Goal: Task Accomplishment & Management: Use online tool/utility

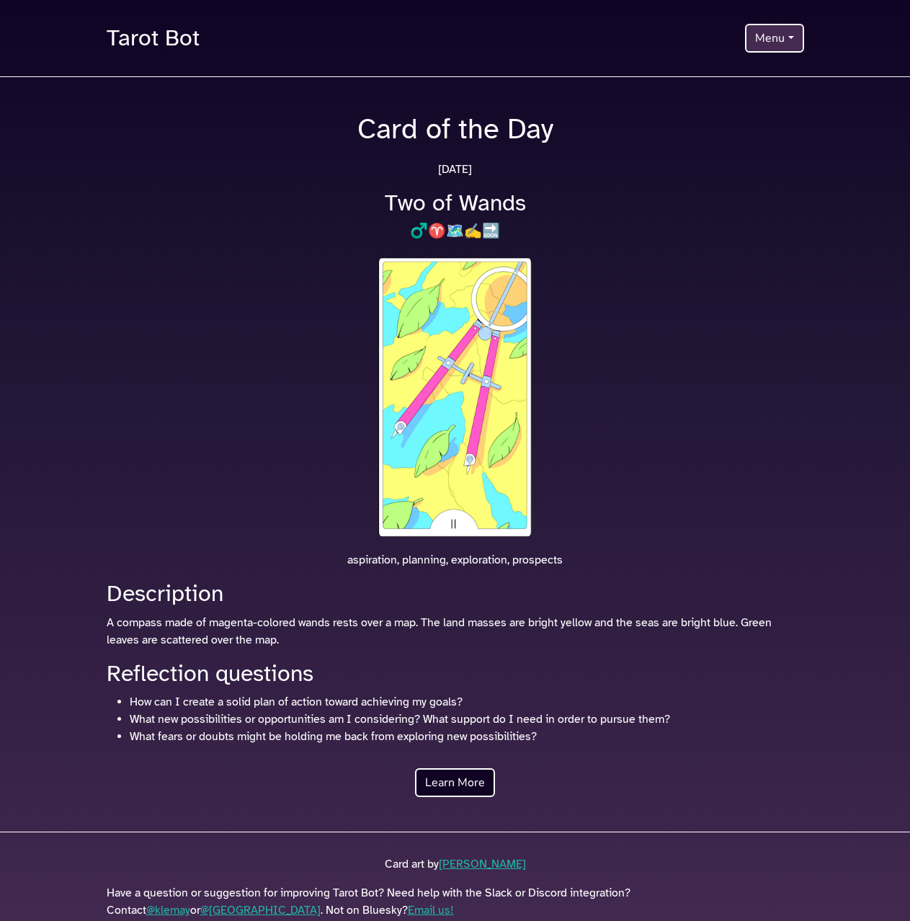
click at [758, 51] on button "Menu" at bounding box center [774, 38] width 58 height 29
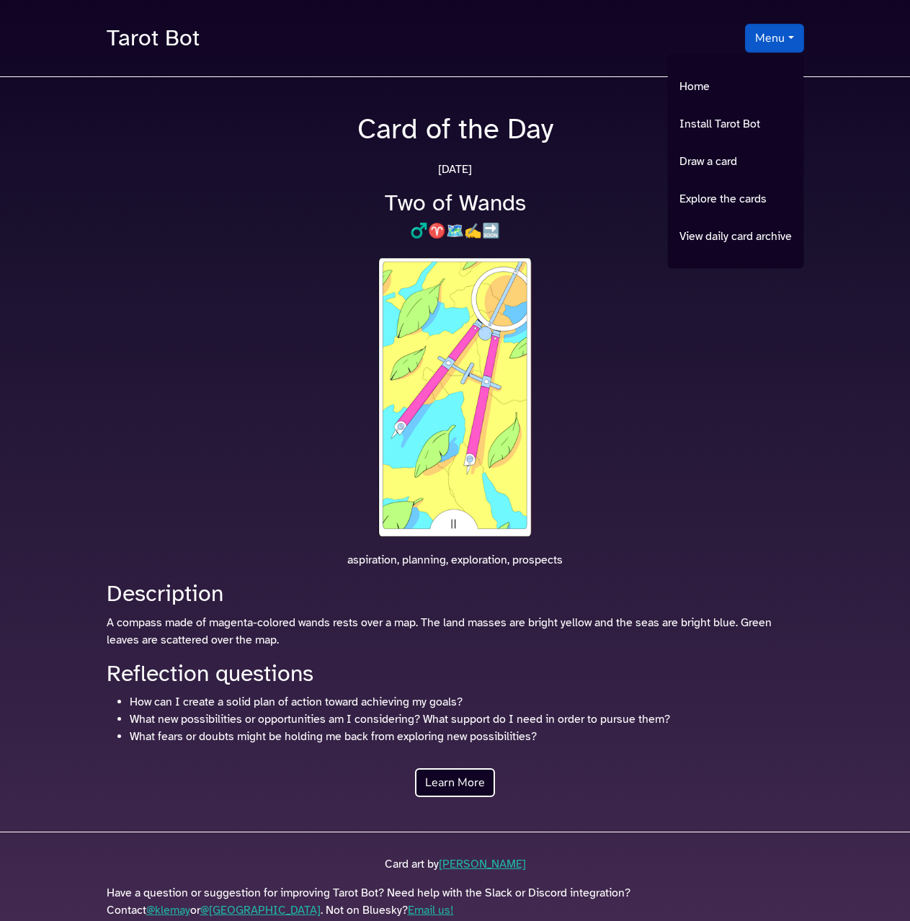
click at [609, 368] on div at bounding box center [455, 402] width 715 height 297
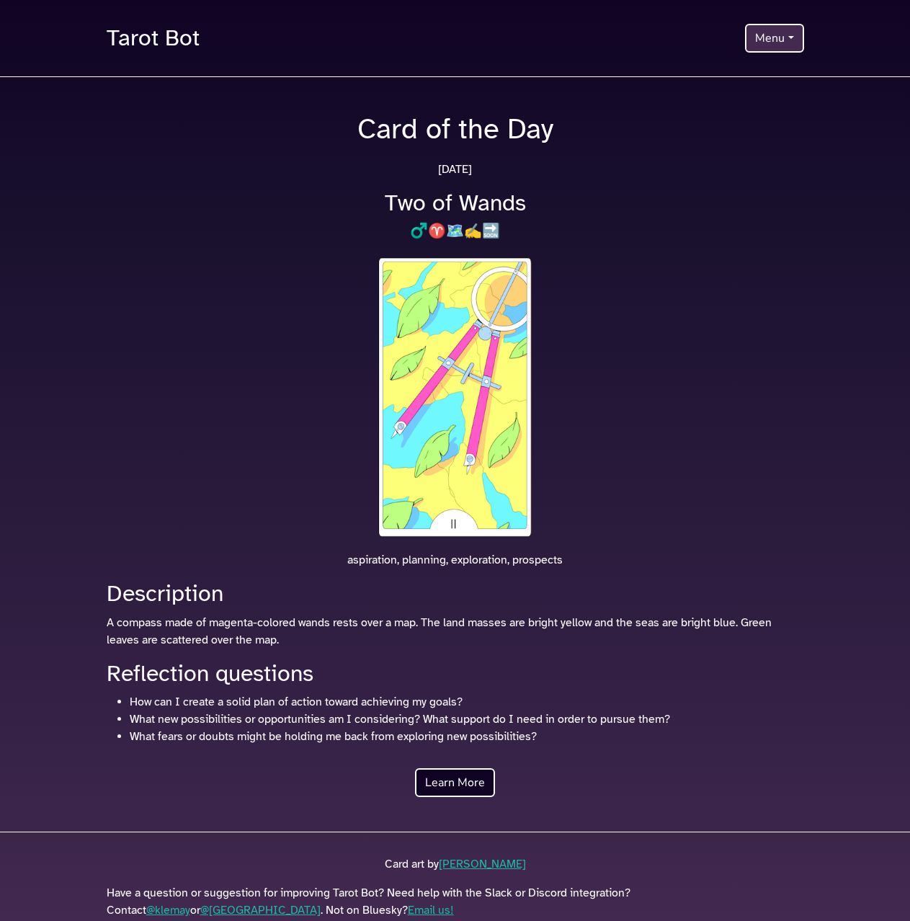
scroll to position [32, 0]
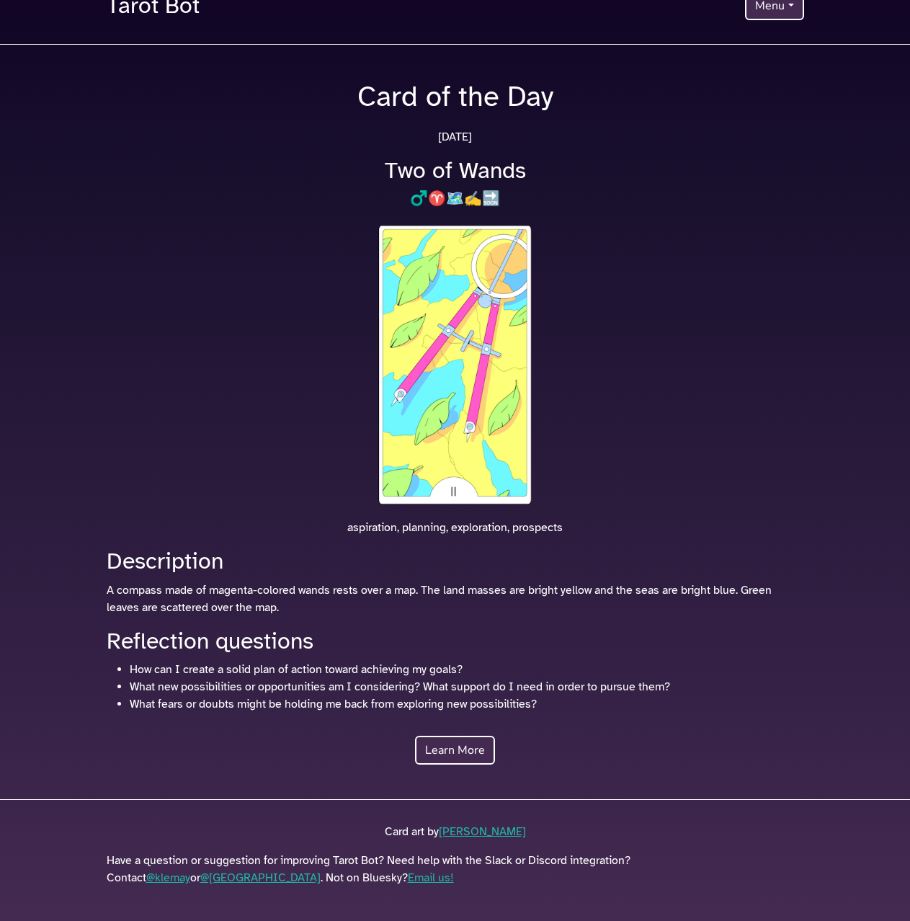
click at [450, 753] on link "Learn More" at bounding box center [455, 750] width 80 height 29
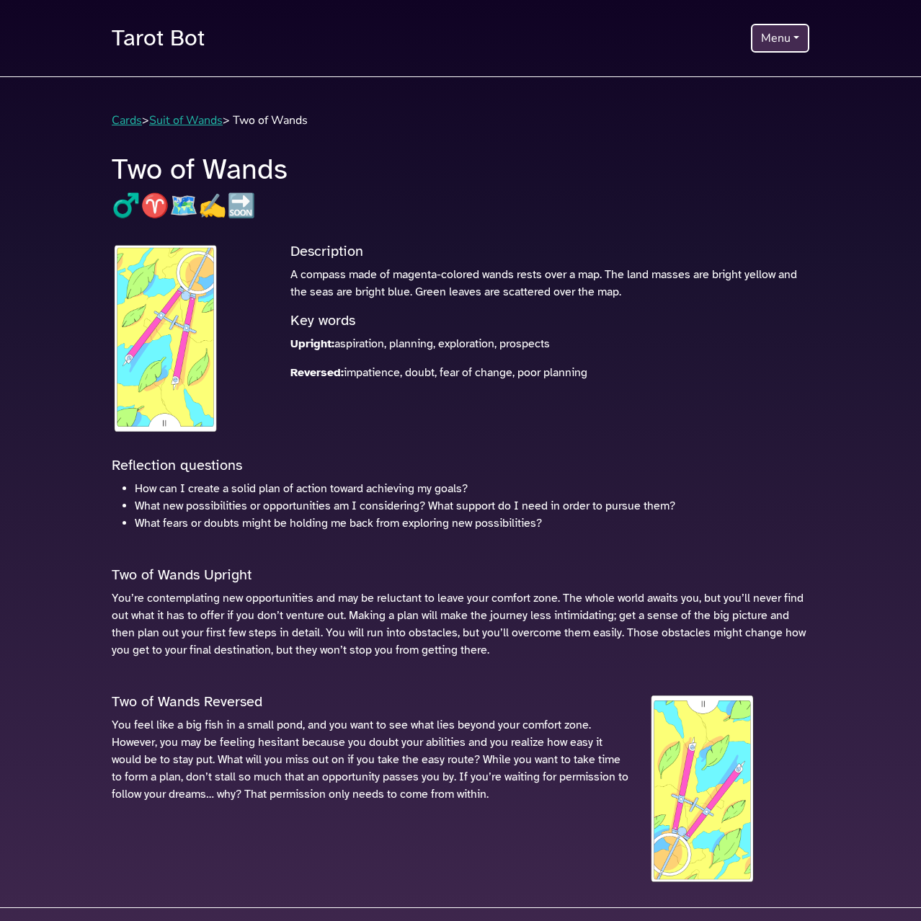
click at [777, 27] on button "Menu" at bounding box center [780, 38] width 58 height 29
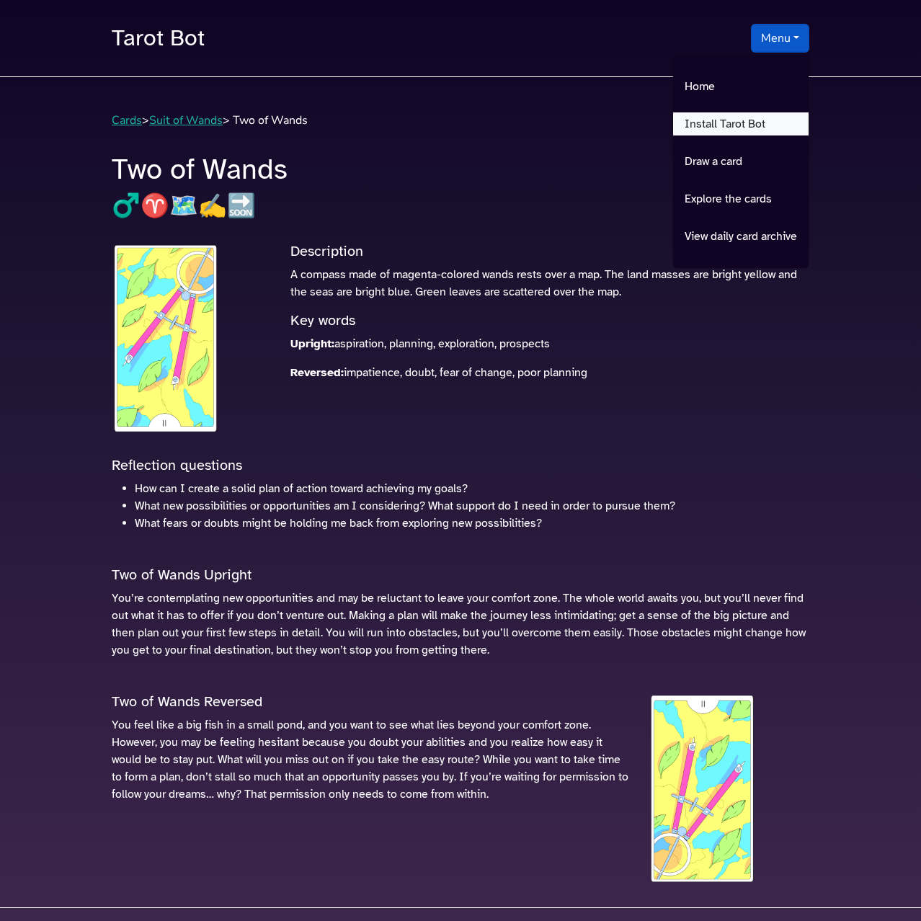
click at [711, 123] on link "Install Tarot Bot" at bounding box center [741, 123] width 136 height 23
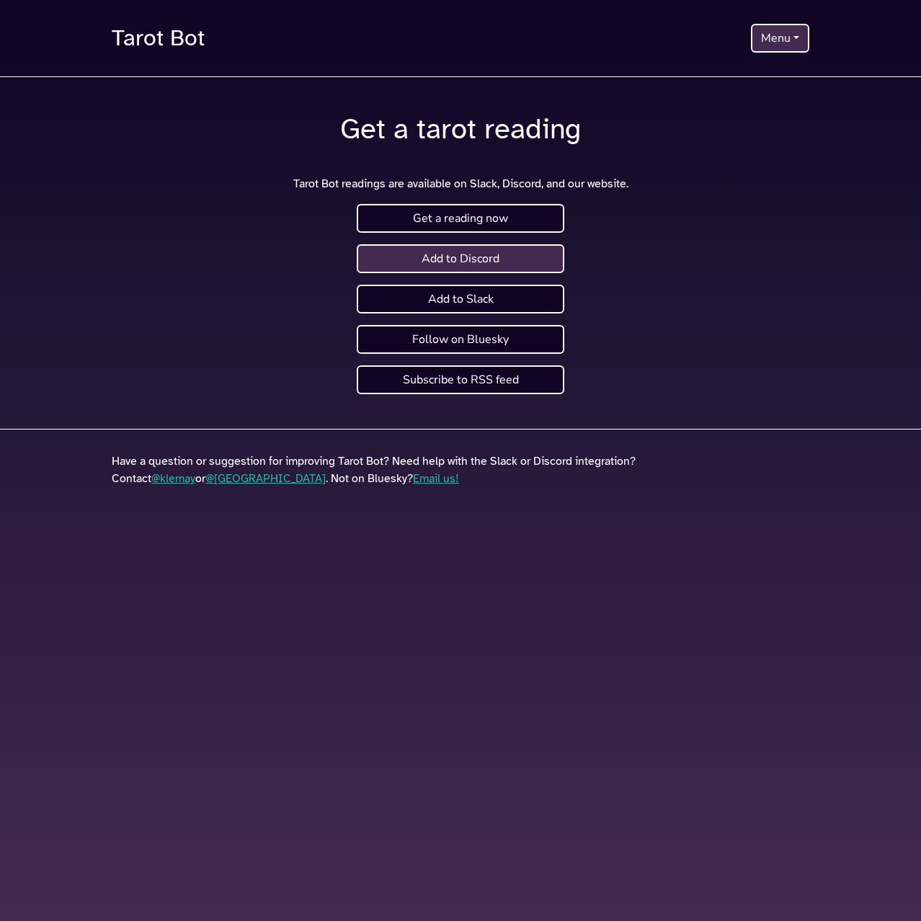
click at [505, 257] on link "Add to Discord" at bounding box center [461, 258] width 208 height 29
